Goal: Information Seeking & Learning: Understand process/instructions

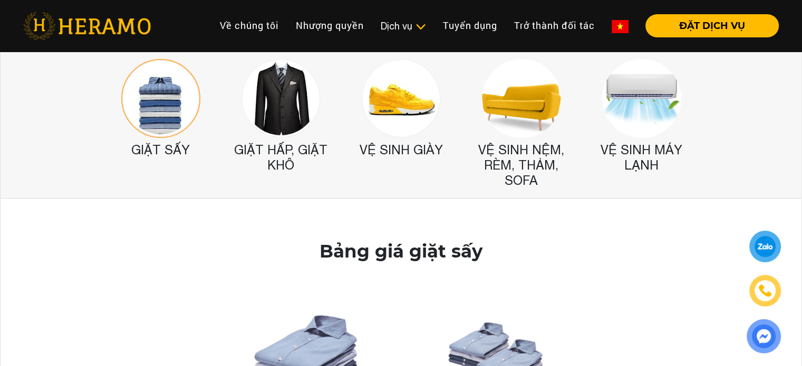
click at [493, 120] on img at bounding box center [521, 98] width 79 height 79
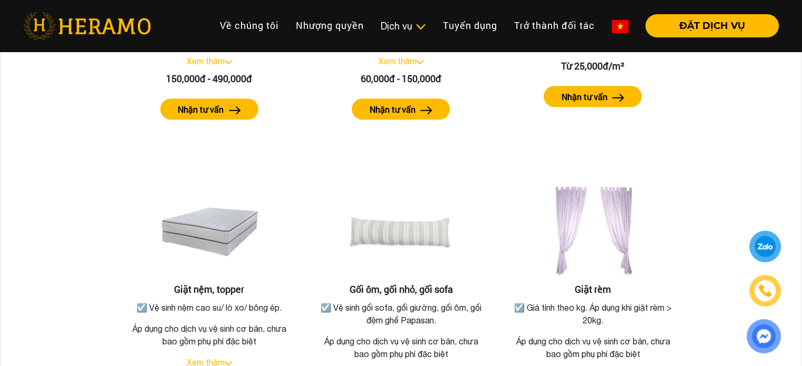
scroll to position [602, 0]
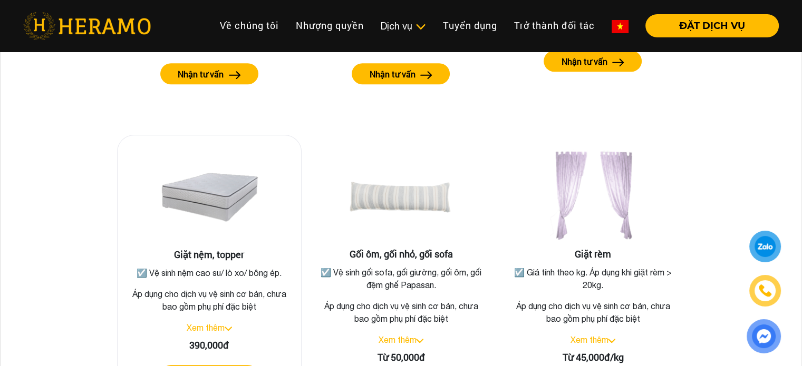
click at [220, 229] on img at bounding box center [209, 196] width 105 height 105
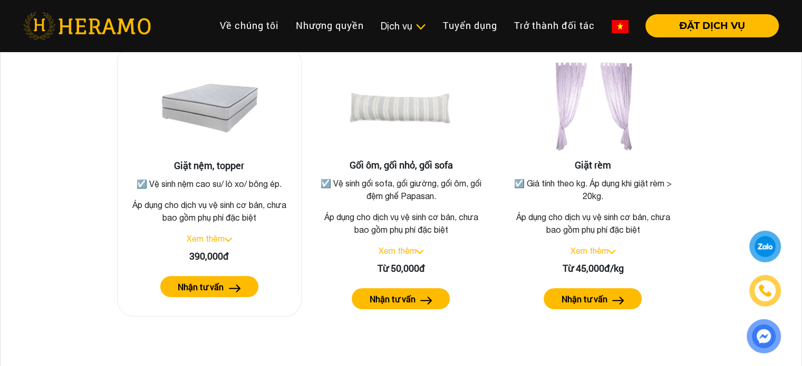
click at [213, 238] on link "Xem thêm" at bounding box center [206, 238] width 38 height 9
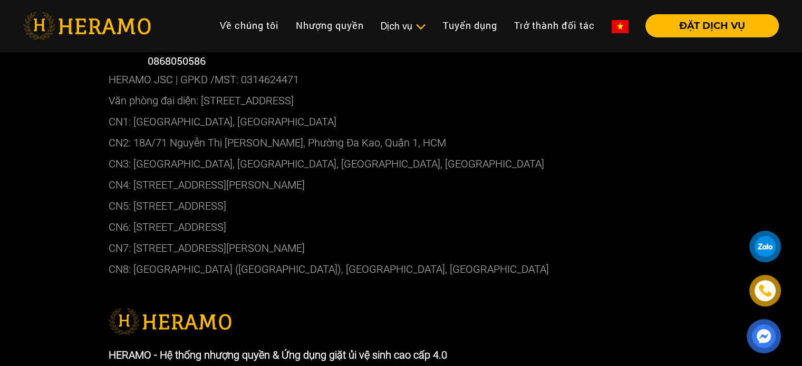
scroll to position [1102, 0]
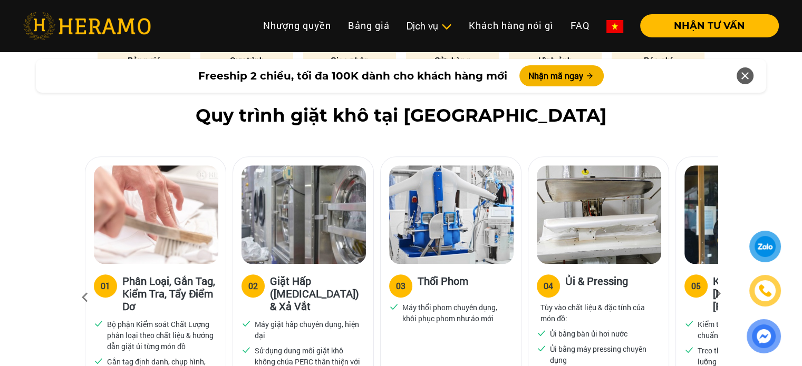
scroll to position [623, 0]
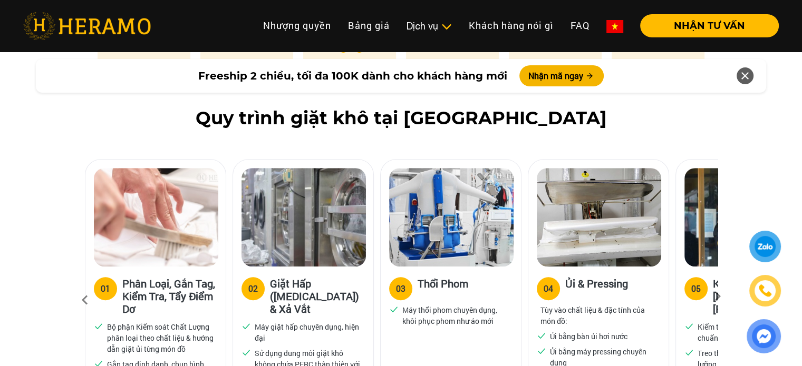
click at [717, 297] on icon at bounding box center [717, 300] width 19 height 7
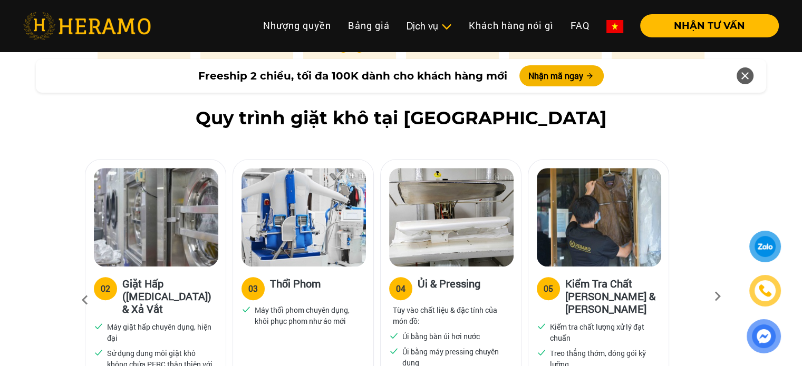
click at [717, 297] on icon at bounding box center [717, 300] width 19 height 7
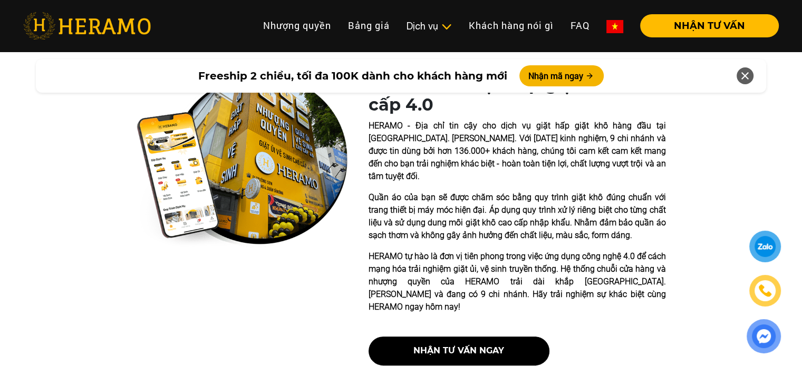
scroll to position [0, 0]
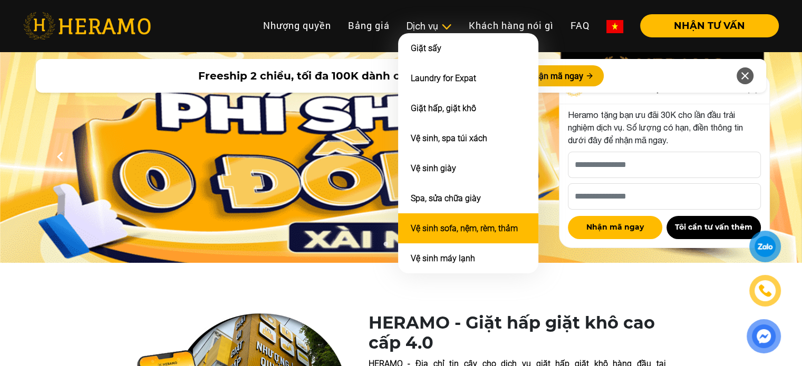
click at [473, 224] on link "Vệ sinh sofa, nệm, rèm, thảm" at bounding box center [464, 229] width 107 height 10
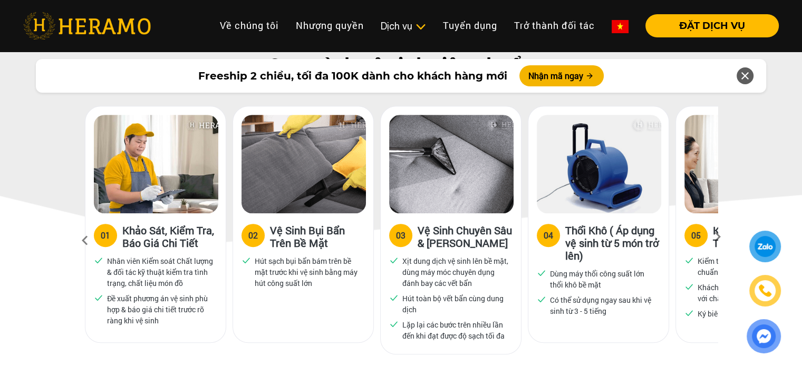
scroll to position [540, 0]
click at [717, 237] on icon at bounding box center [717, 240] width 19 height 7
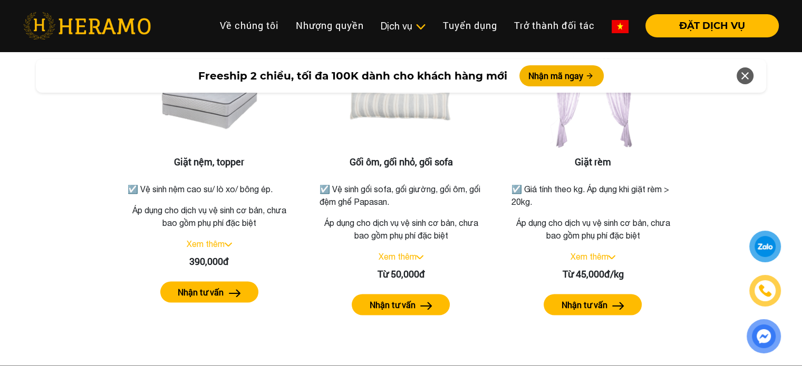
scroll to position [1684, 0]
